Goal: Information Seeking & Learning: Learn about a topic

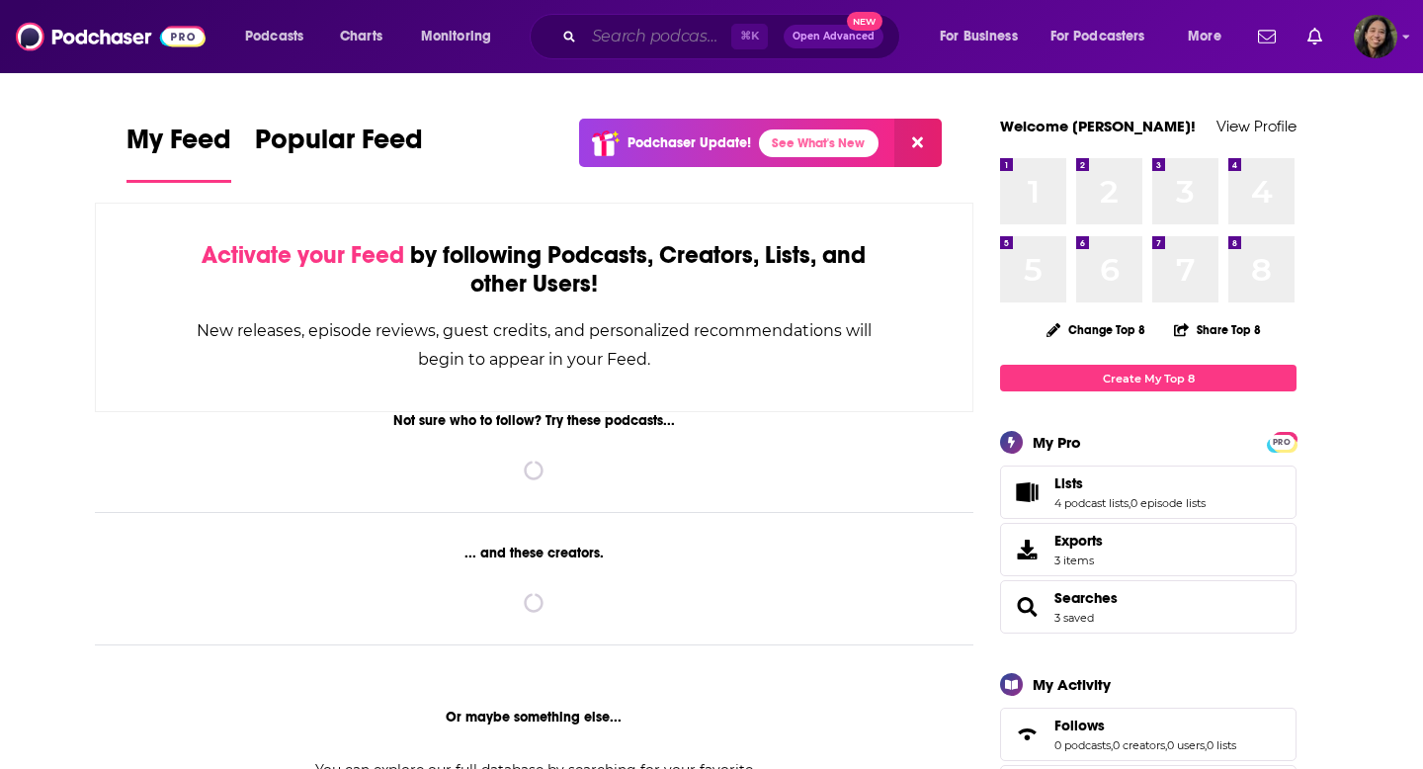
click at [605, 36] on input "Search podcasts, credits, & more..." at bounding box center [657, 37] width 147 height 32
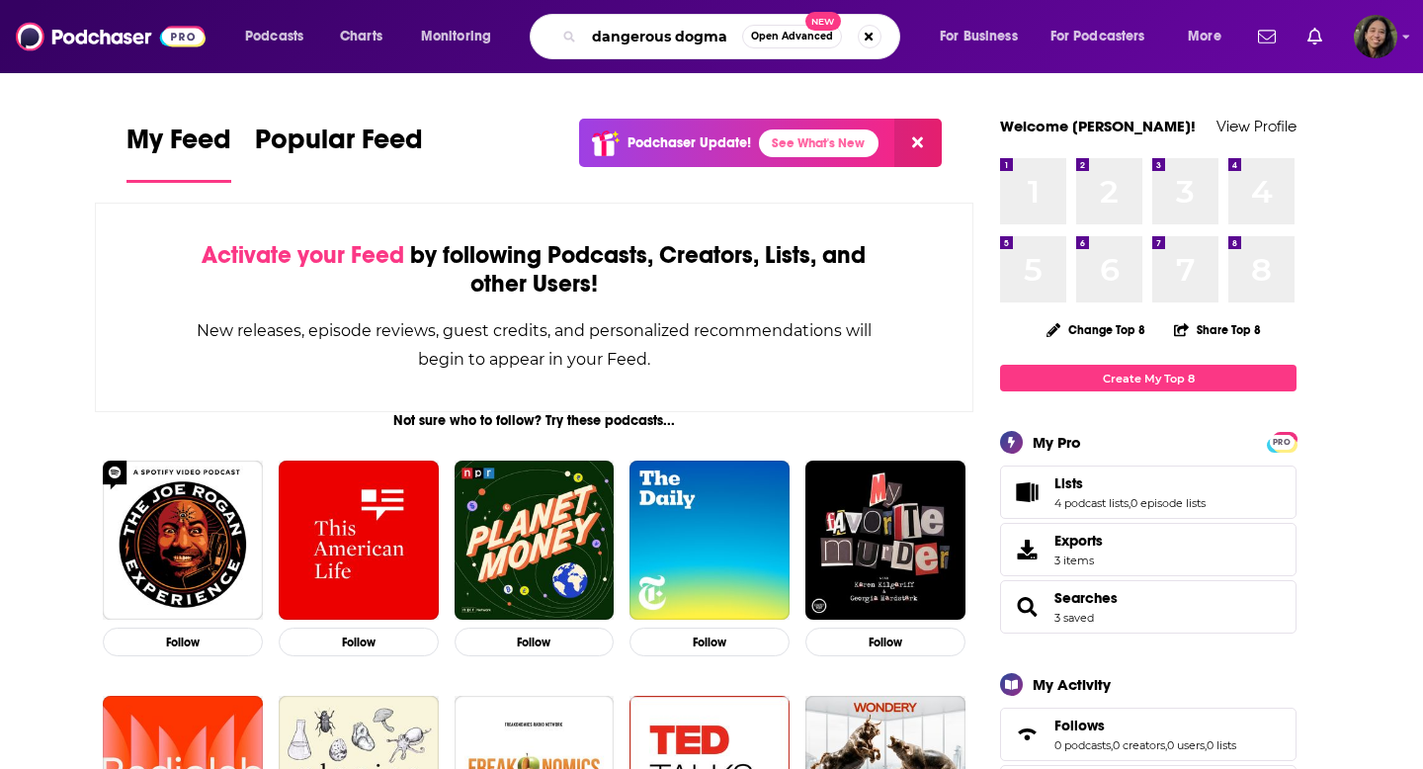
type input "dangerous dogma"
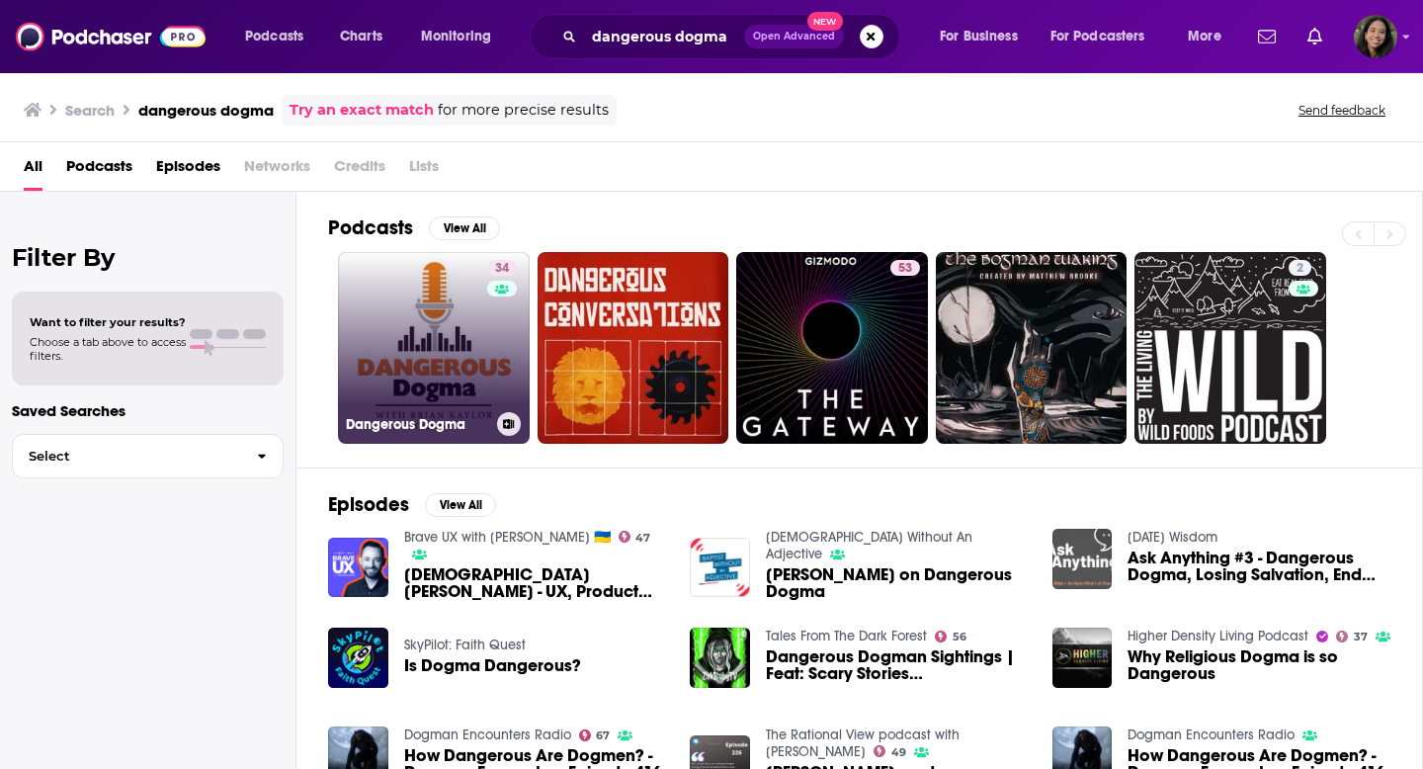
click at [385, 312] on link "34 Dangerous Dogma" at bounding box center [434, 348] width 192 height 192
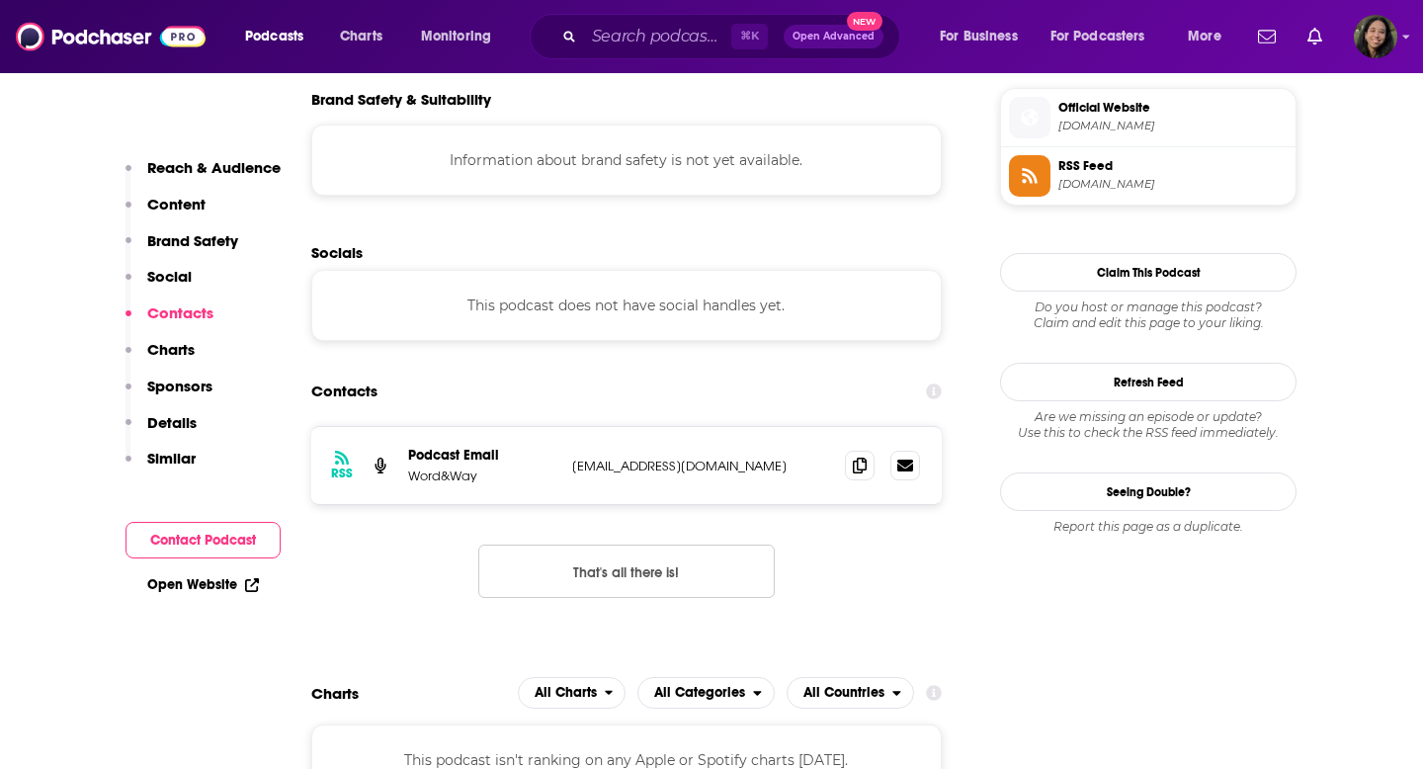
scroll to position [1808, 0]
